Goal: Task Accomplishment & Management: Manage account settings

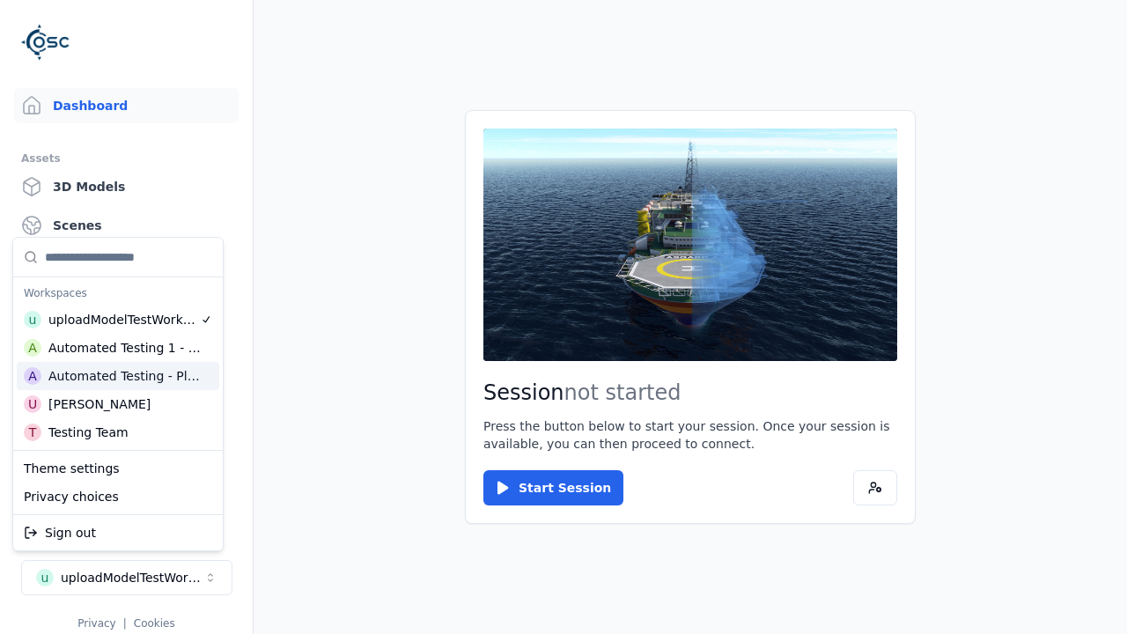
click at [118, 376] on div "Automated Testing - Playwright" at bounding box center [124, 376] width 152 height 18
click at [563, 317] on html "Support Dashboard Assets 3D Models Scenes Datasets Recordings Support Documenta…" at bounding box center [563, 317] width 1127 height 634
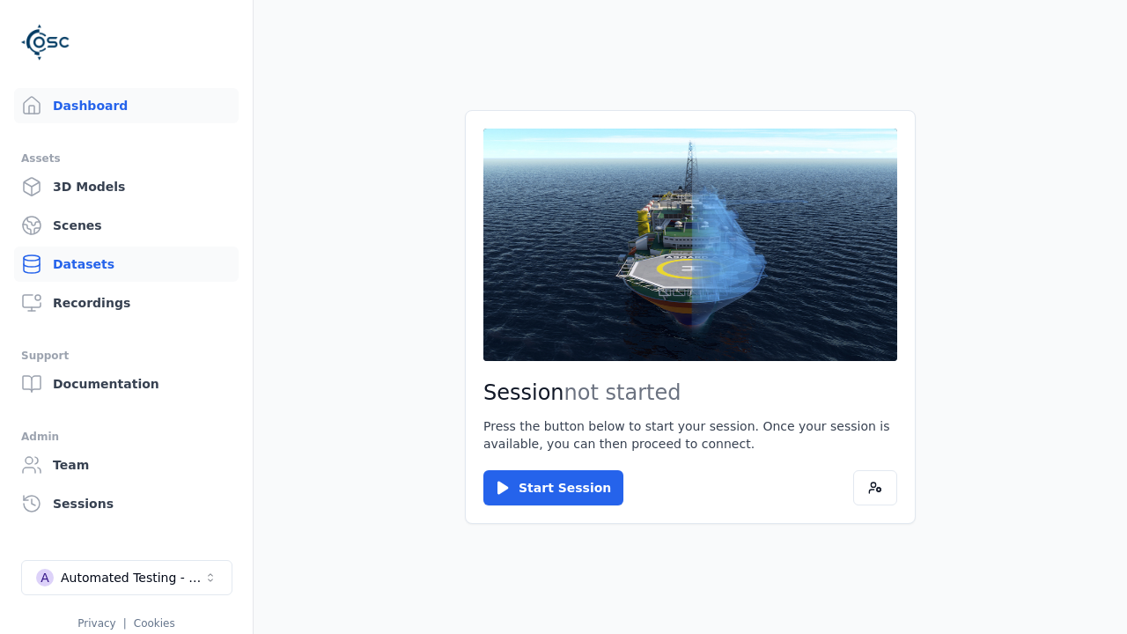
click at [126, 264] on link "Datasets" at bounding box center [126, 263] width 224 height 35
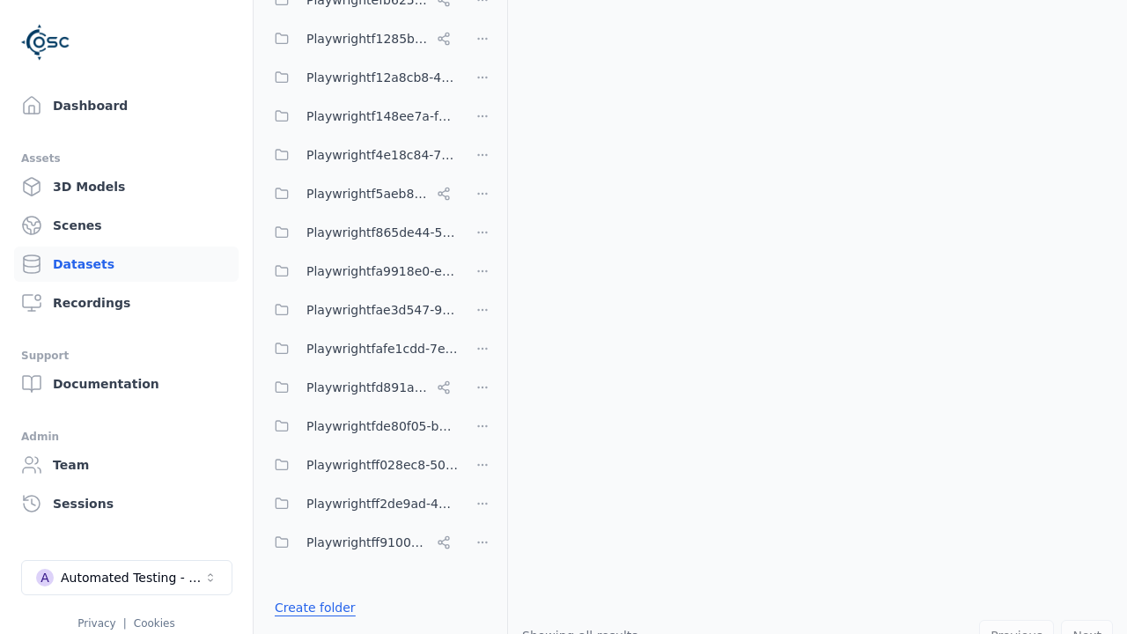
click at [310, 607] on link "Create folder" at bounding box center [315, 608] width 81 height 18
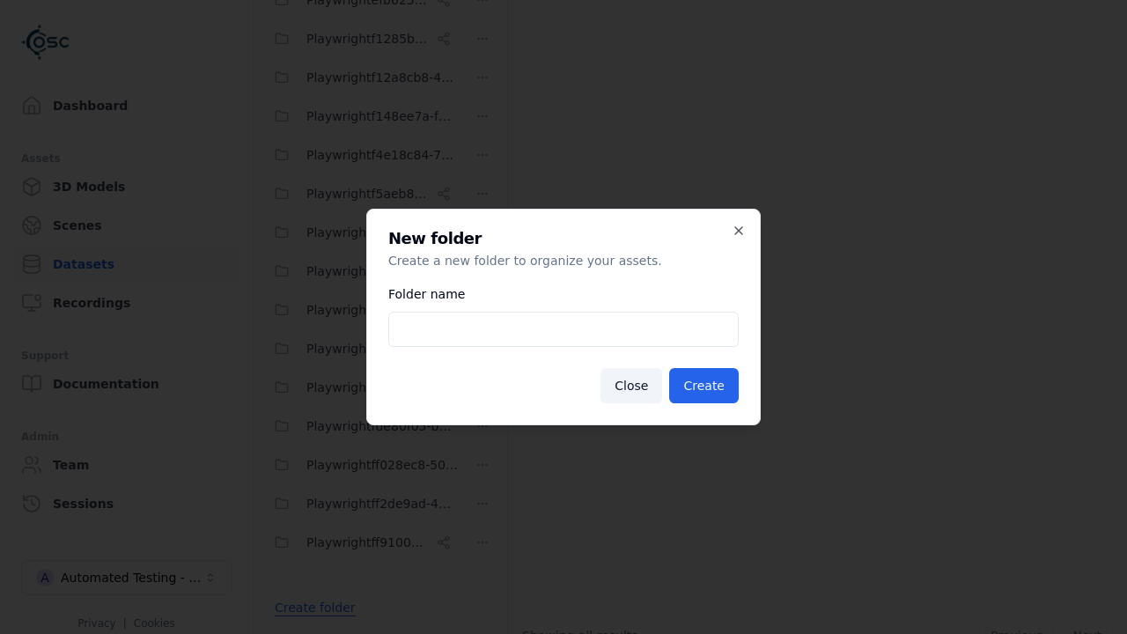
type input "**********"
click at [706, 386] on button "Create" at bounding box center [704, 385] width 70 height 35
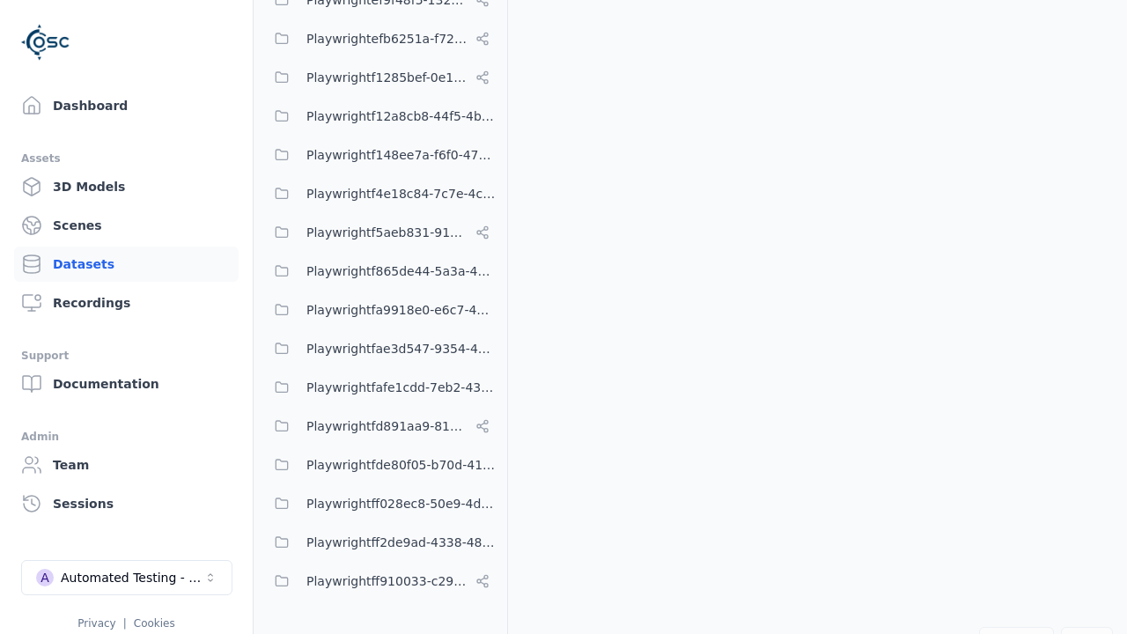
scroll to position [11891, 0]
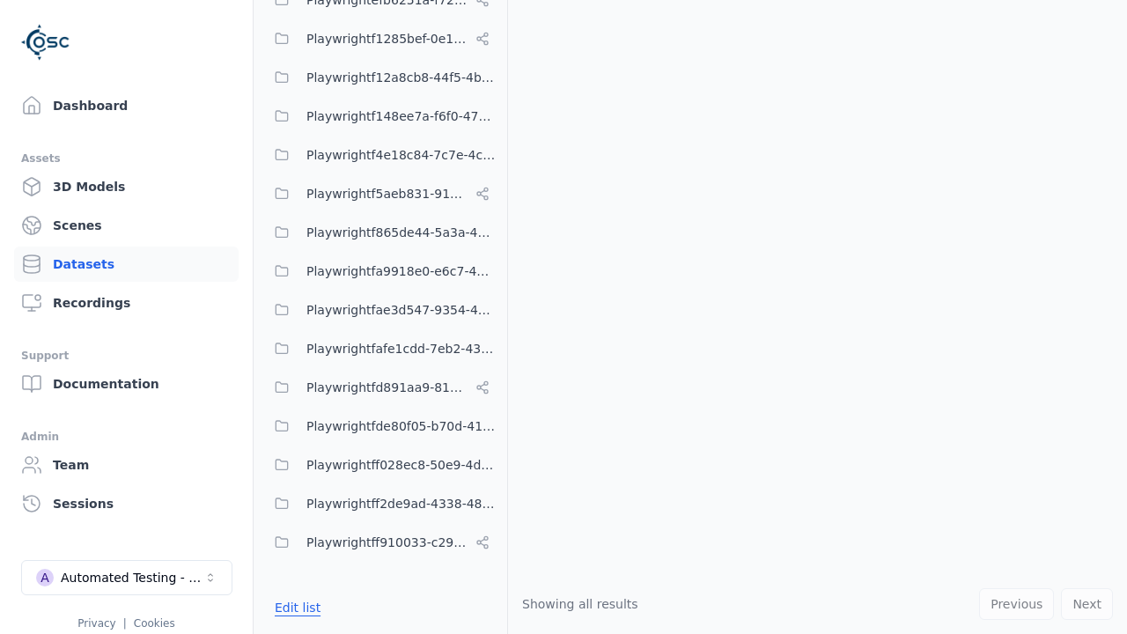
click at [294, 607] on button "Edit list" at bounding box center [297, 608] width 67 height 32
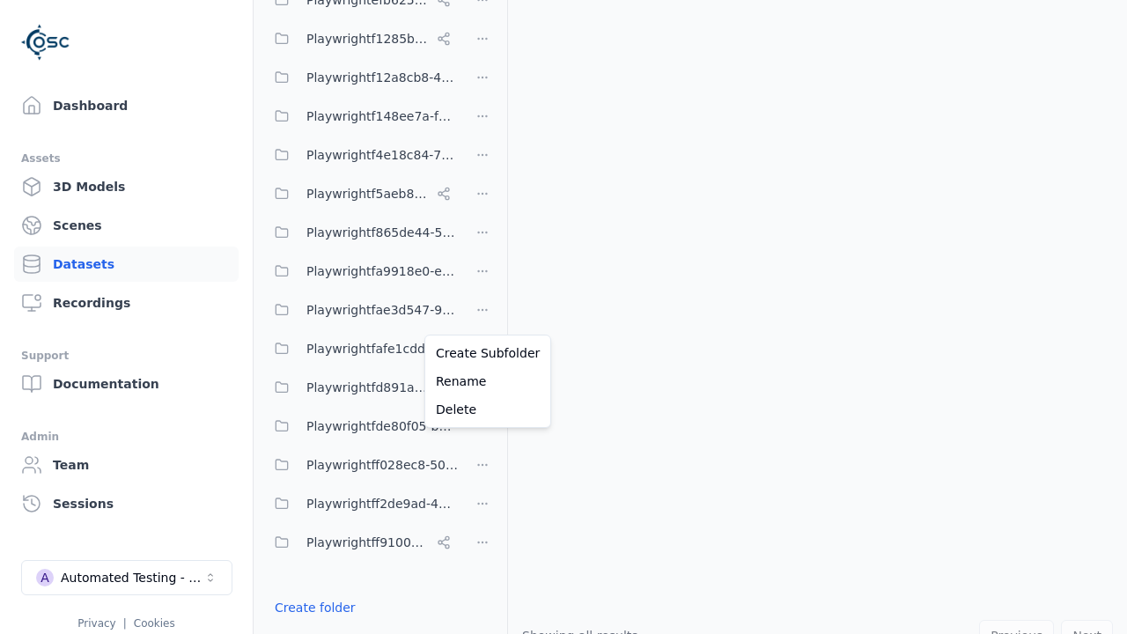
click at [482, 317] on html "Support Dashboard Assets 3D Models Scenes Datasets Recordings Support Documenta…" at bounding box center [563, 317] width 1127 height 634
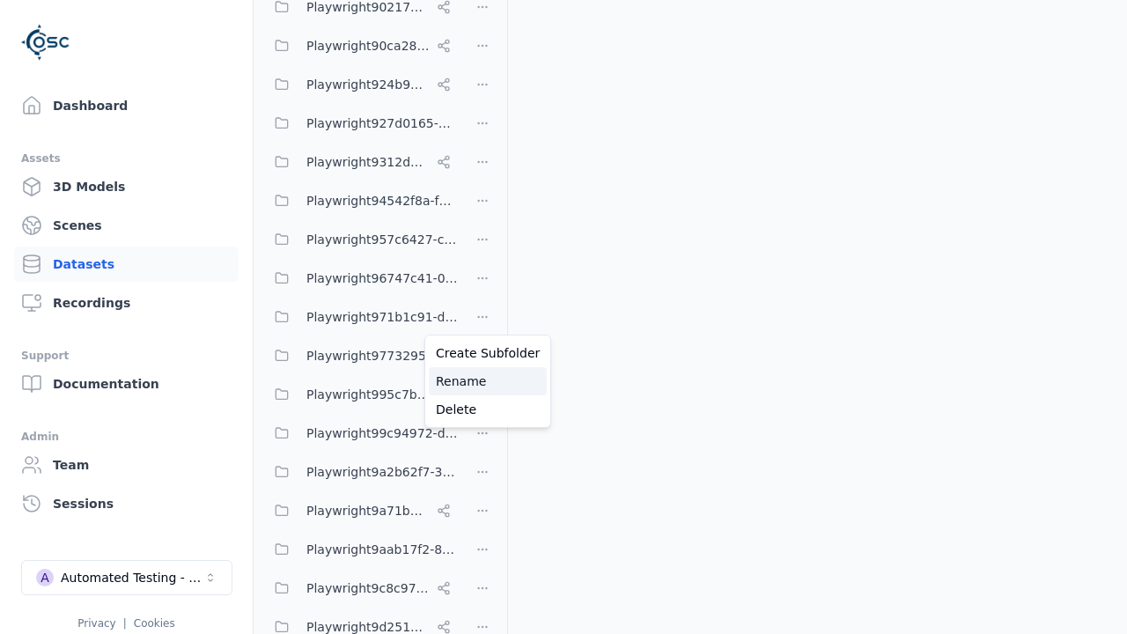
click at [482, 381] on div "Rename" at bounding box center [488, 381] width 118 height 28
